Goal: Information Seeking & Learning: Learn about a topic

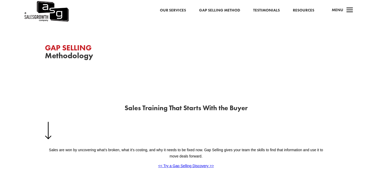
click at [298, 10] on link "Resources" at bounding box center [303, 10] width 21 height 7
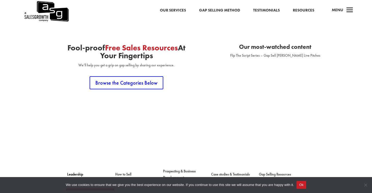
click at [175, 8] on link "Our Services" at bounding box center [173, 10] width 26 height 7
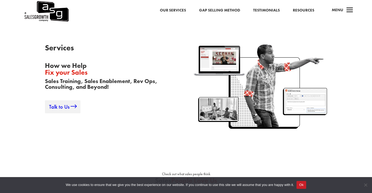
click at [49, 108] on link "Talk to Us" at bounding box center [63, 106] width 36 height 13
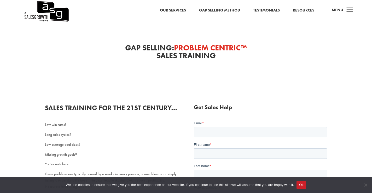
click at [219, 8] on link "Gap Selling Method" at bounding box center [219, 10] width 41 height 7
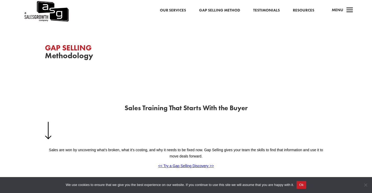
click at [276, 9] on link "Testimonials" at bounding box center [266, 10] width 27 height 7
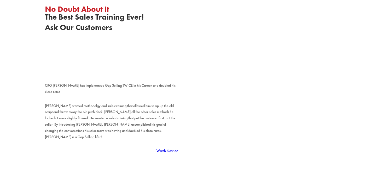
scroll to position [153, 0]
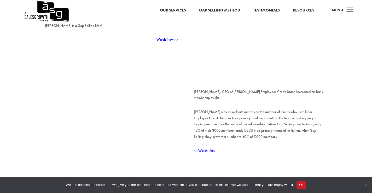
click at [309, 10] on link "Resources" at bounding box center [303, 10] width 21 height 7
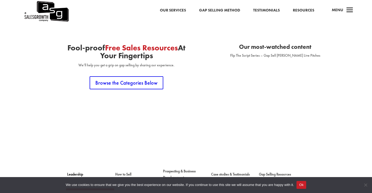
click at [346, 8] on span "a" at bounding box center [350, 10] width 10 height 10
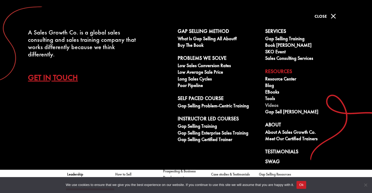
click at [270, 106] on link "Videos" at bounding box center [306, 106] width 82 height 7
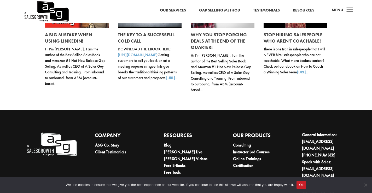
scroll to position [339, 0]
